Goal: Navigation & Orientation: Find specific page/section

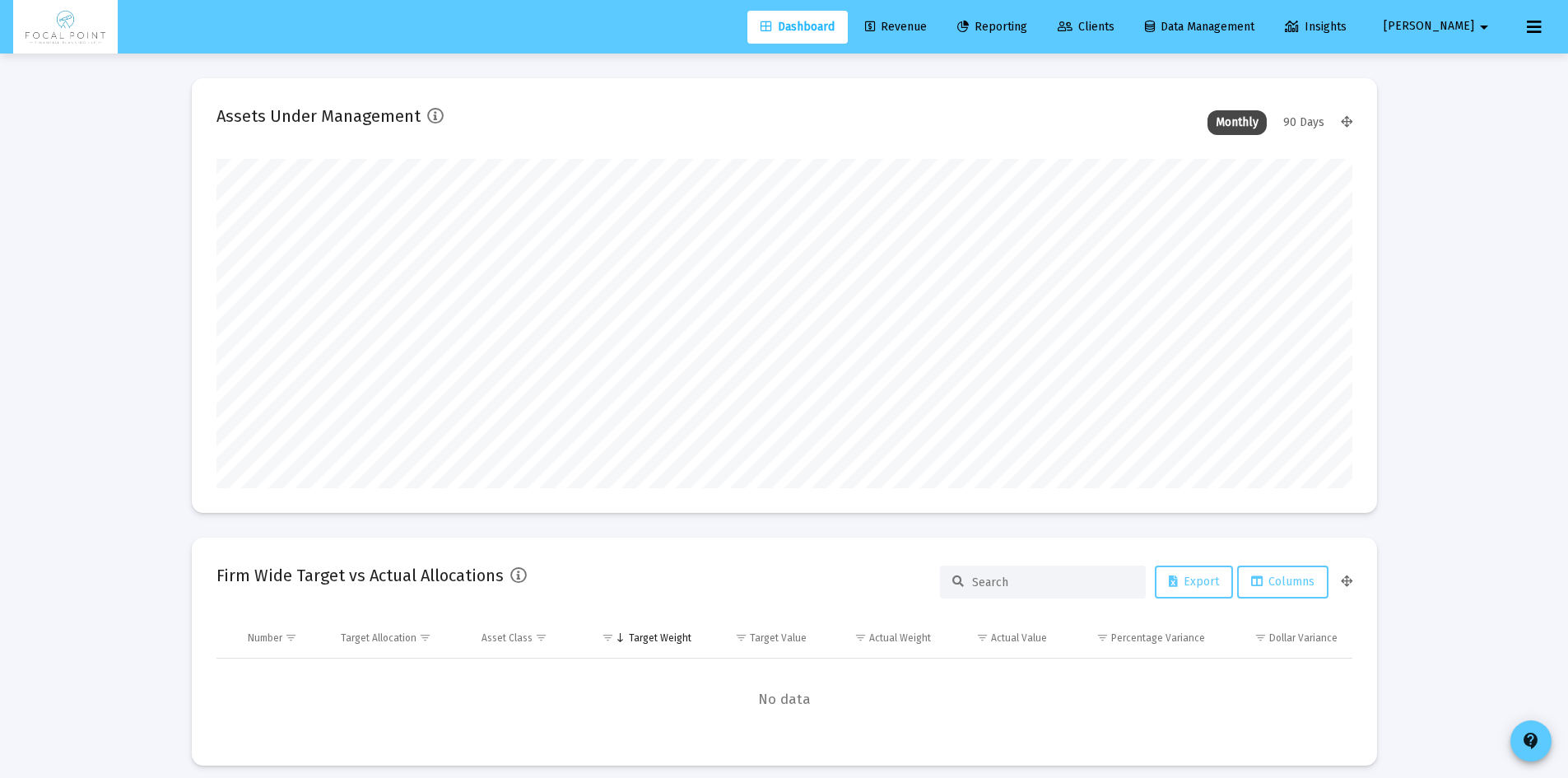
scroll to position [329, 1136]
type input "[DATE]"
type input "[EMAIL_ADDRESS][DOMAIN_NAME]"
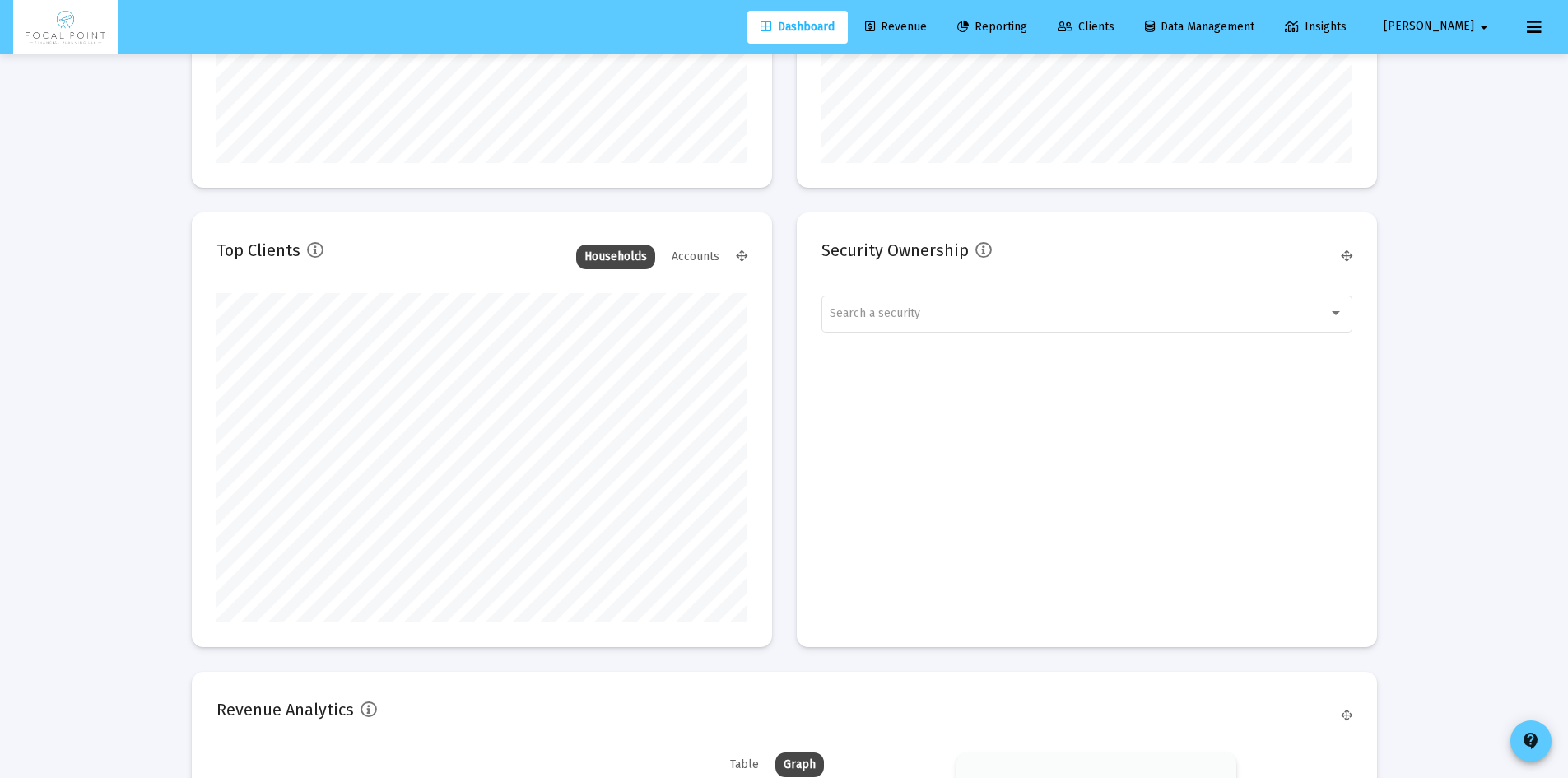
scroll to position [2376, 0]
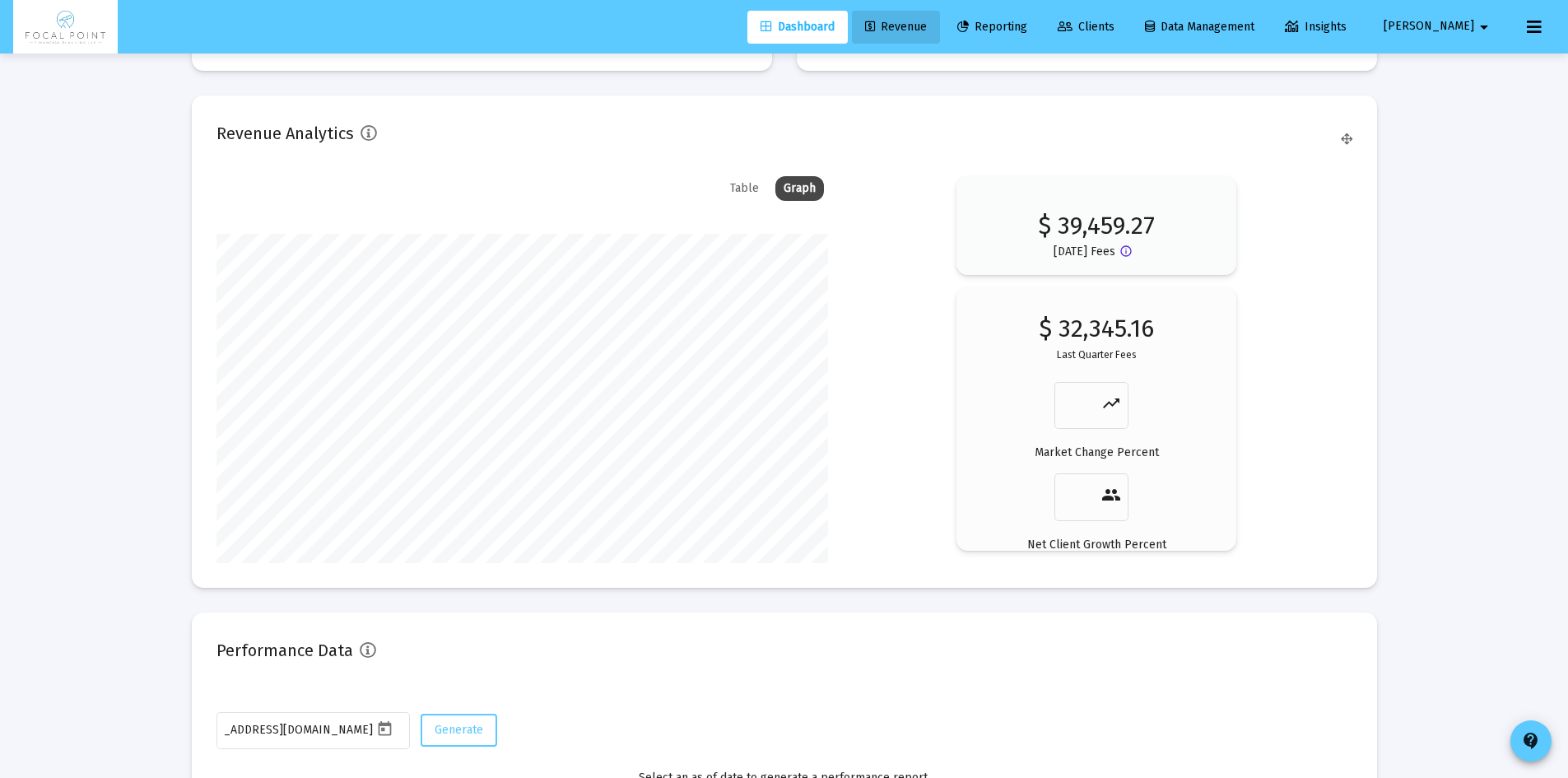
click at [875, 27] on icon at bounding box center [869, 27] width 10 height 12
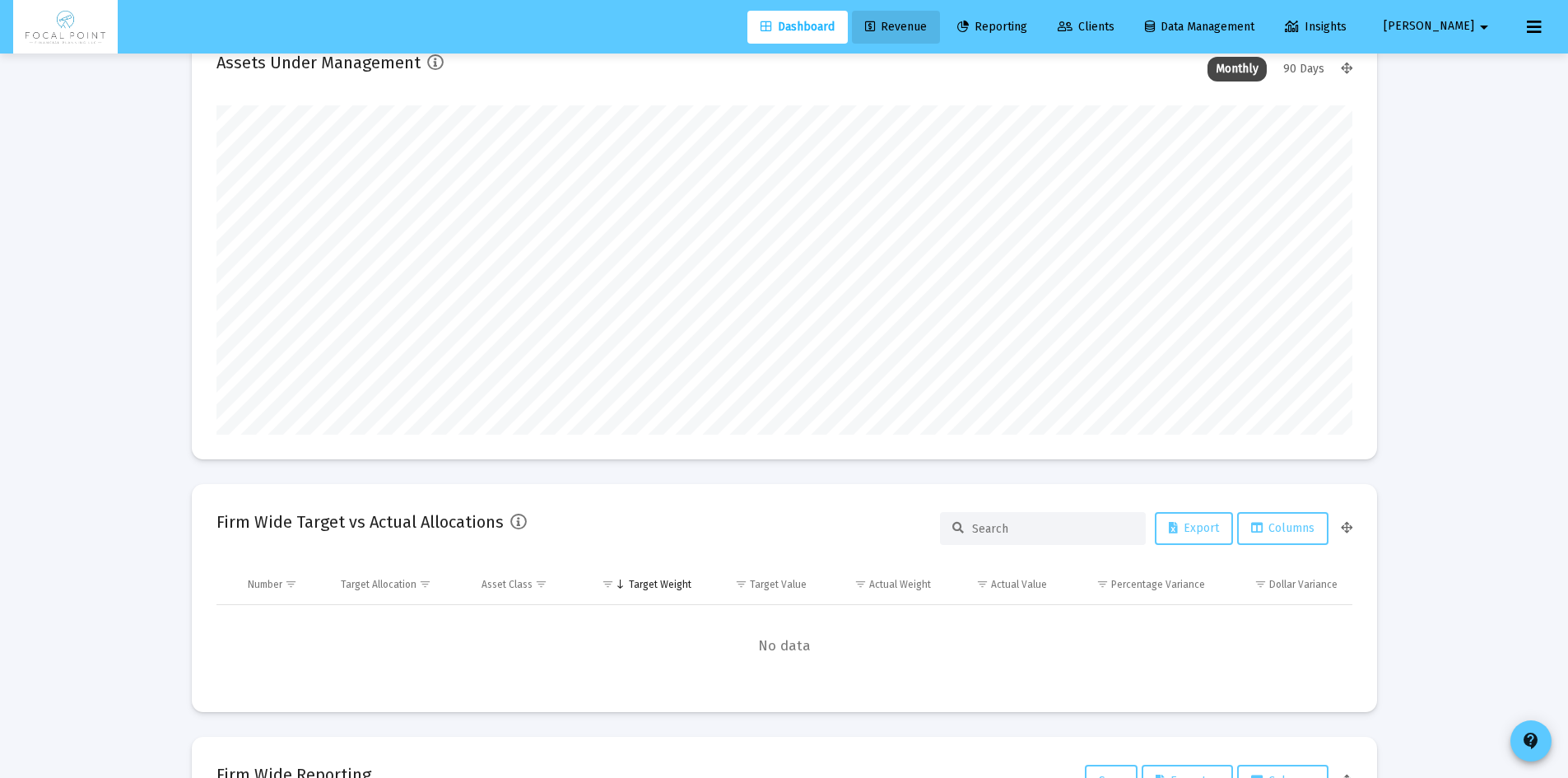
scroll to position [0, 0]
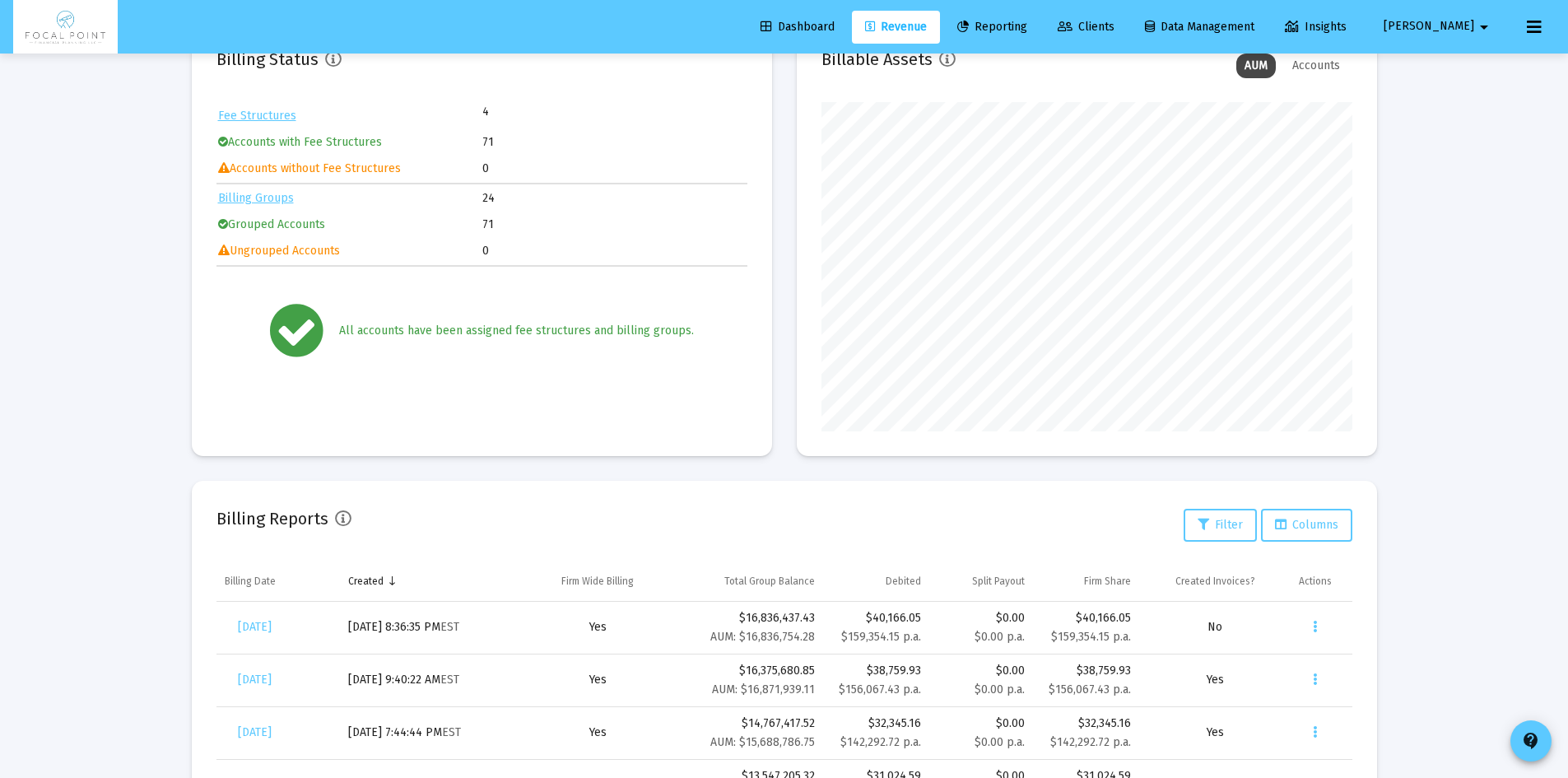
scroll to position [4, 0]
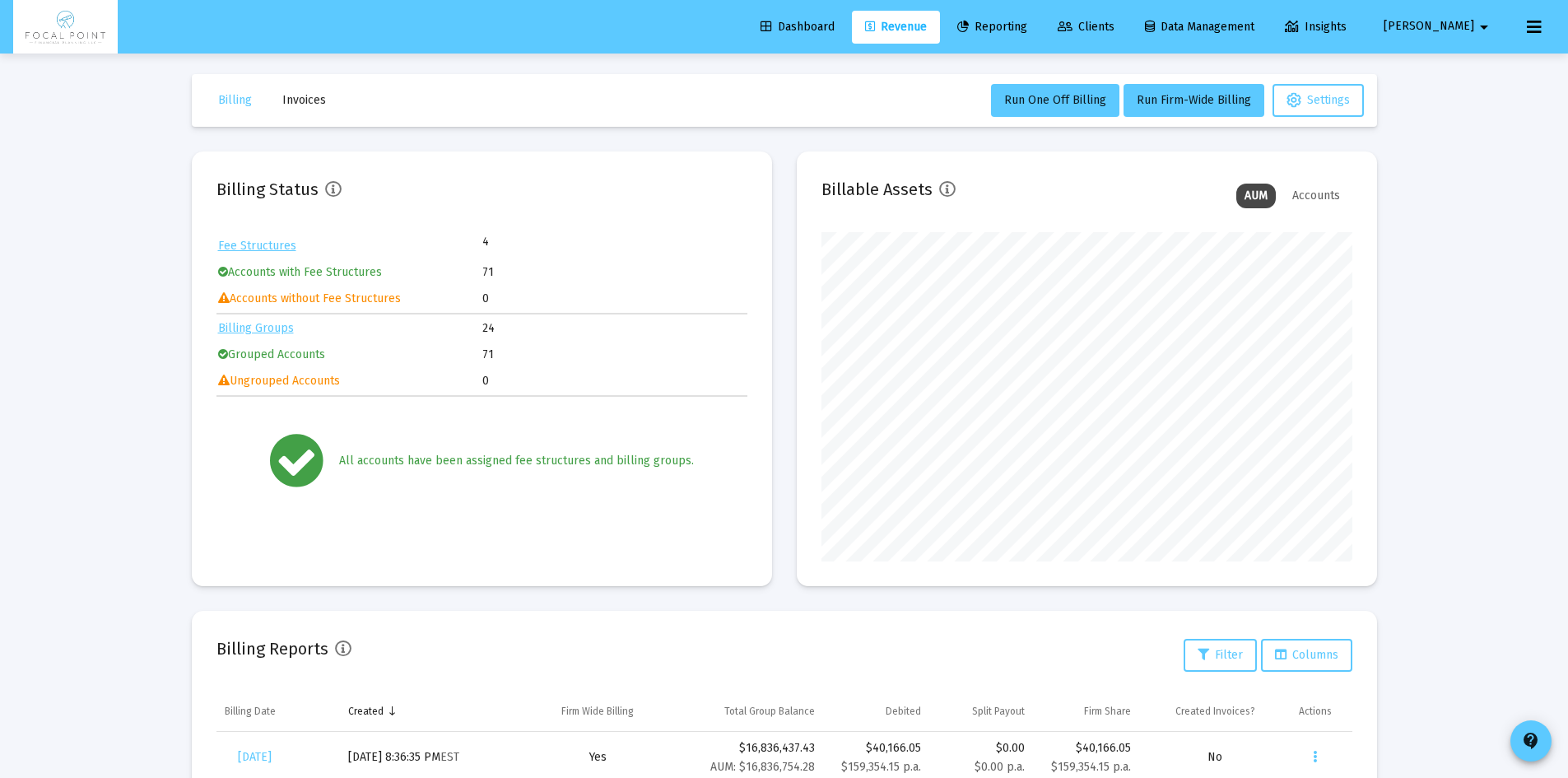
drag, startPoint x: 861, startPoint y: 27, endPoint x: 746, endPoint y: 58, distance: 119.1
click at [835, 27] on span "Dashboard" at bounding box center [798, 27] width 74 height 14
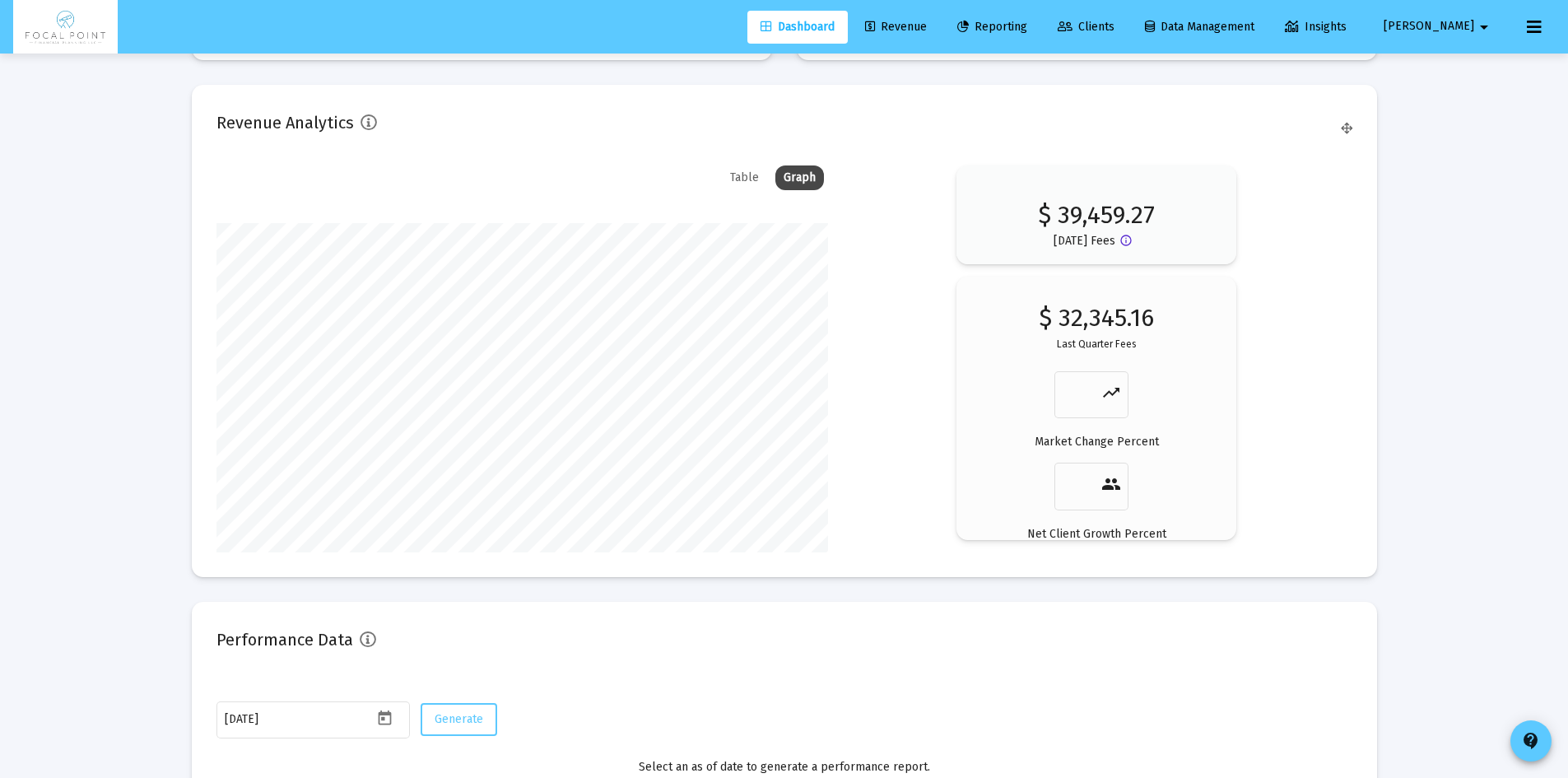
click at [751, 176] on div "Table" at bounding box center [744, 178] width 45 height 25
click at [799, 168] on div "Graph" at bounding box center [799, 178] width 49 height 25
click at [927, 25] on span "Revenue" at bounding box center [896, 27] width 62 height 14
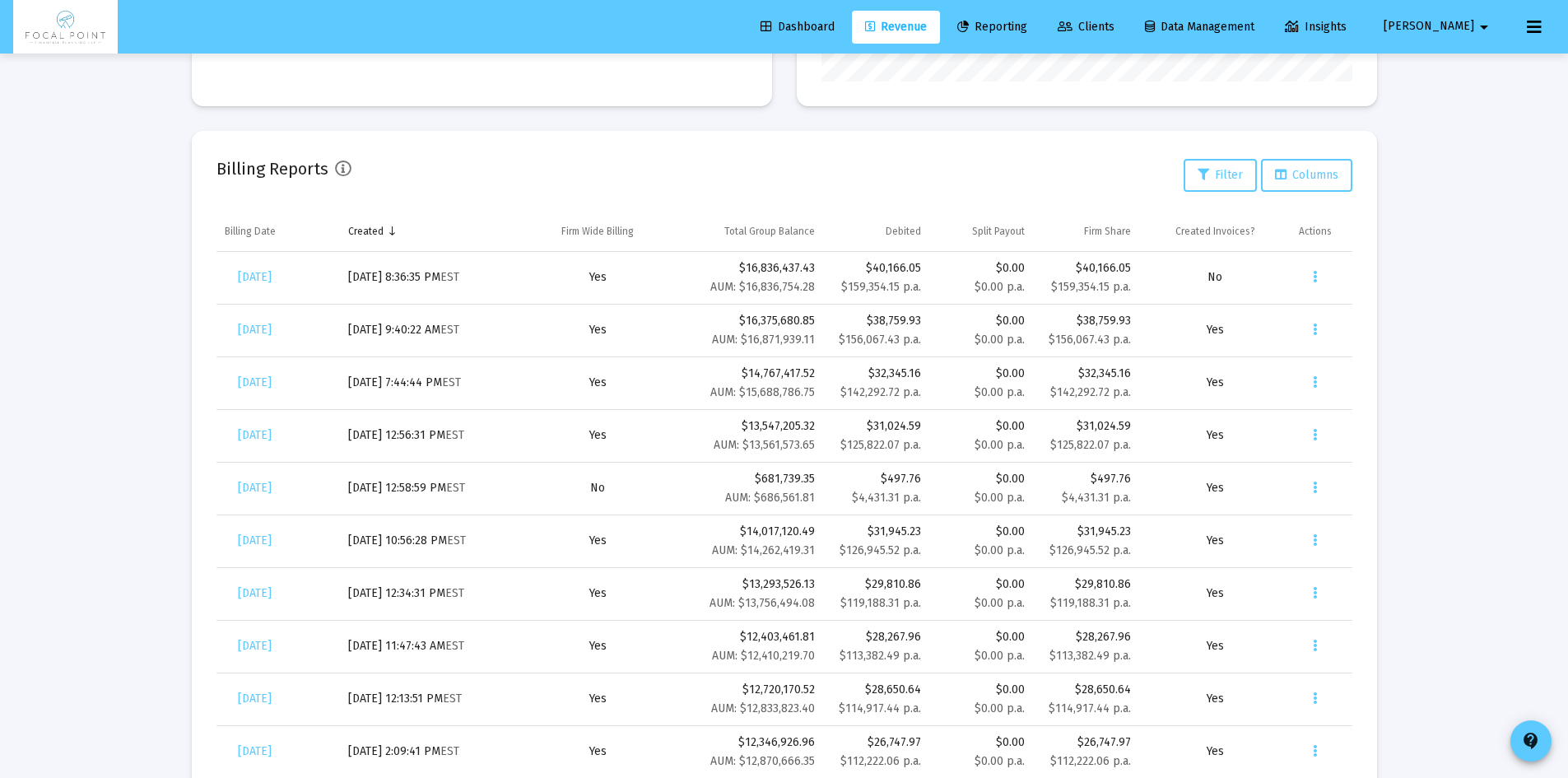
scroll to position [580, 0]
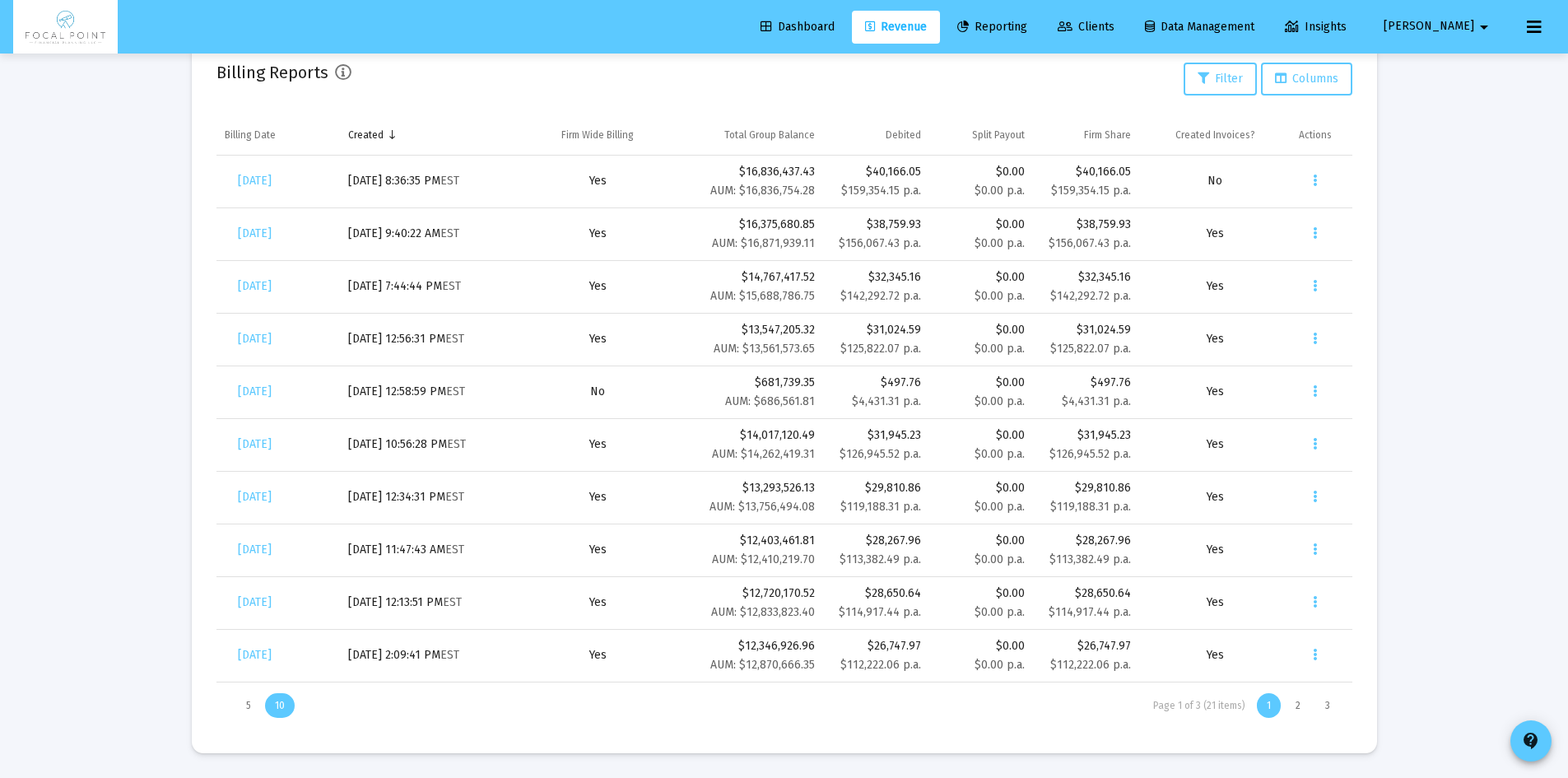
click at [848, 19] on link "Dashboard" at bounding box center [797, 27] width 100 height 33
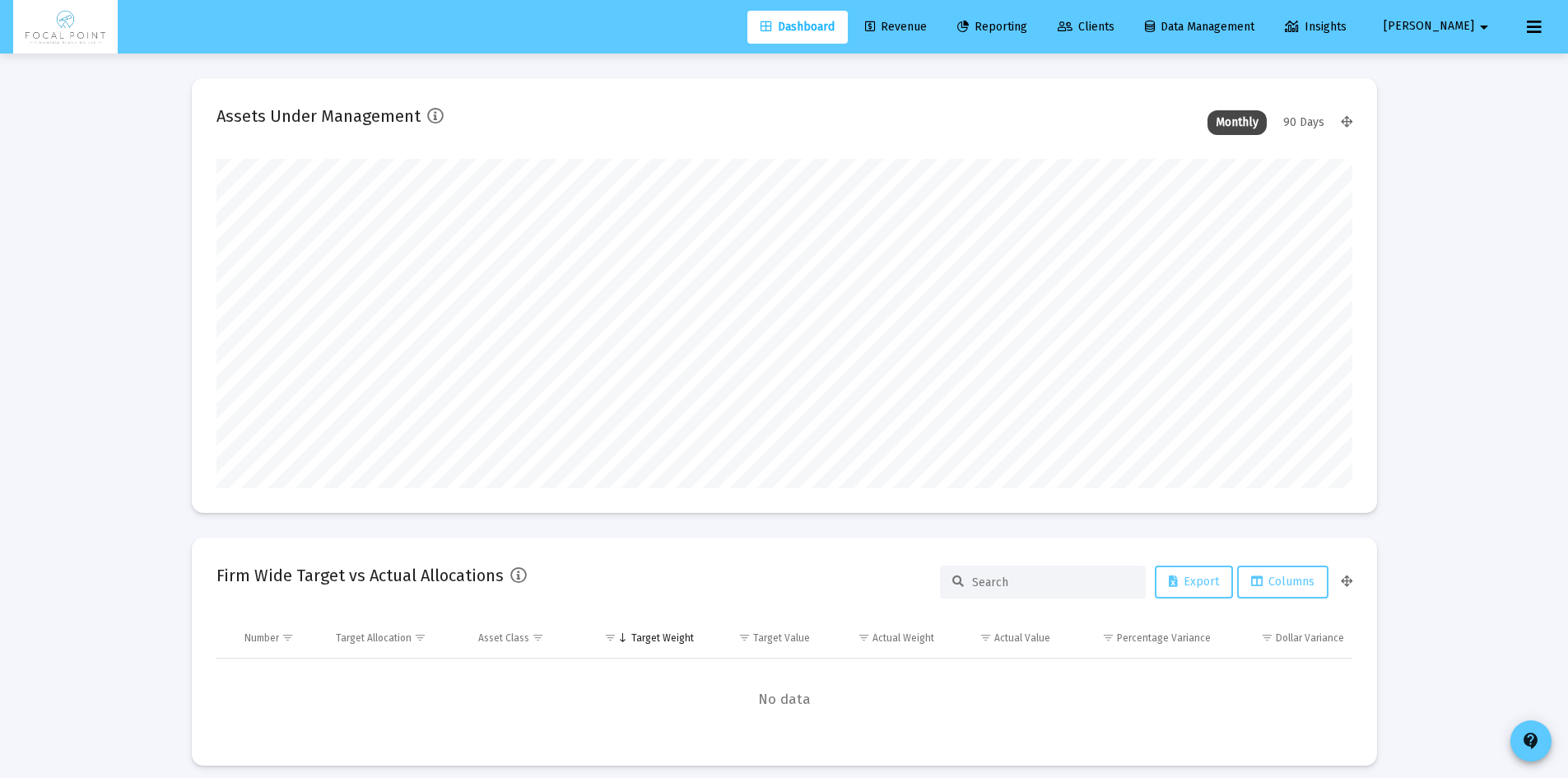
scroll to position [329, 612]
click at [1292, 127] on div "90 Days" at bounding box center [1303, 123] width 58 height 25
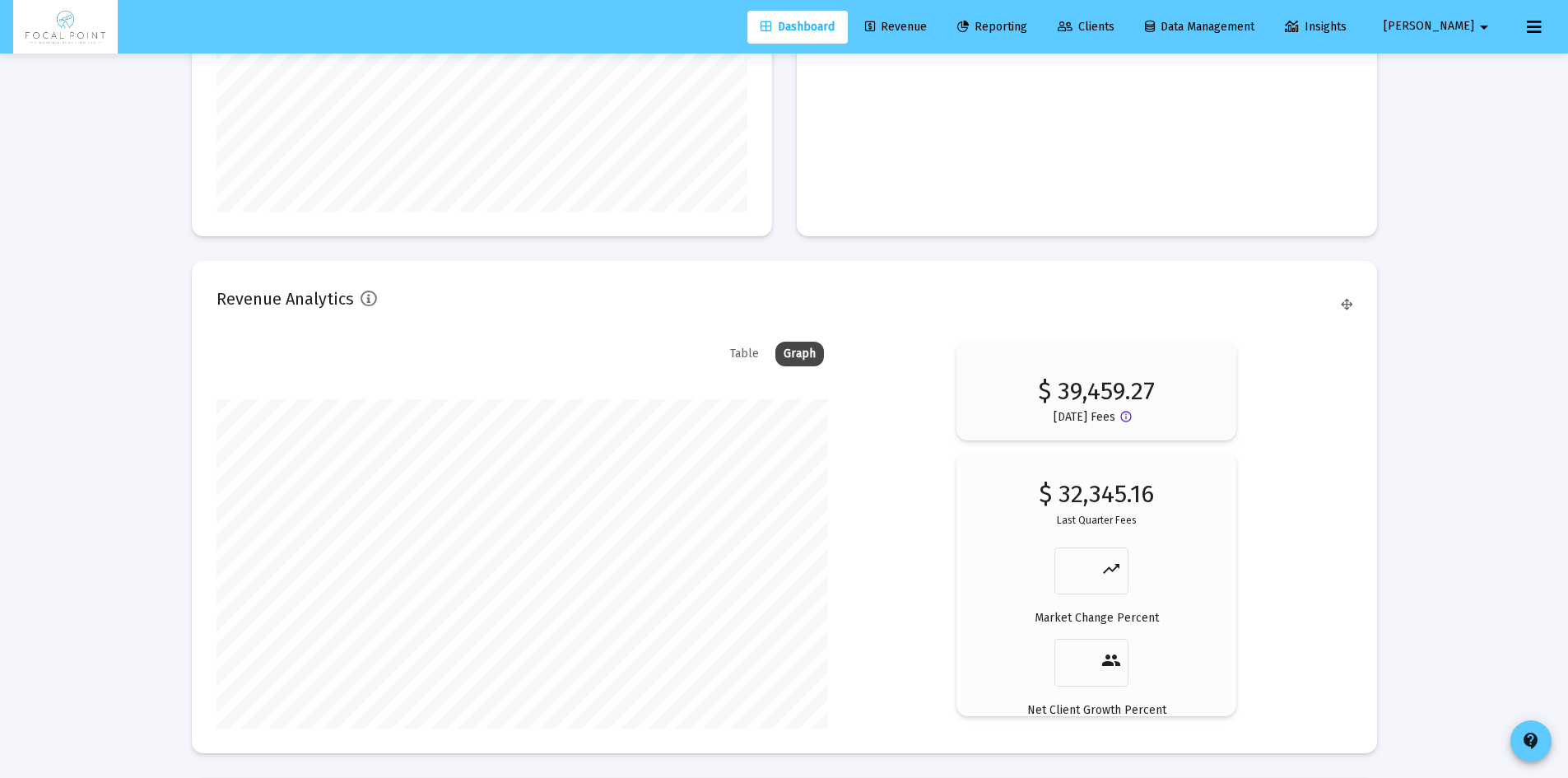
scroll to position [2046, 0]
